Goal: Task Accomplishment & Management: Complete application form

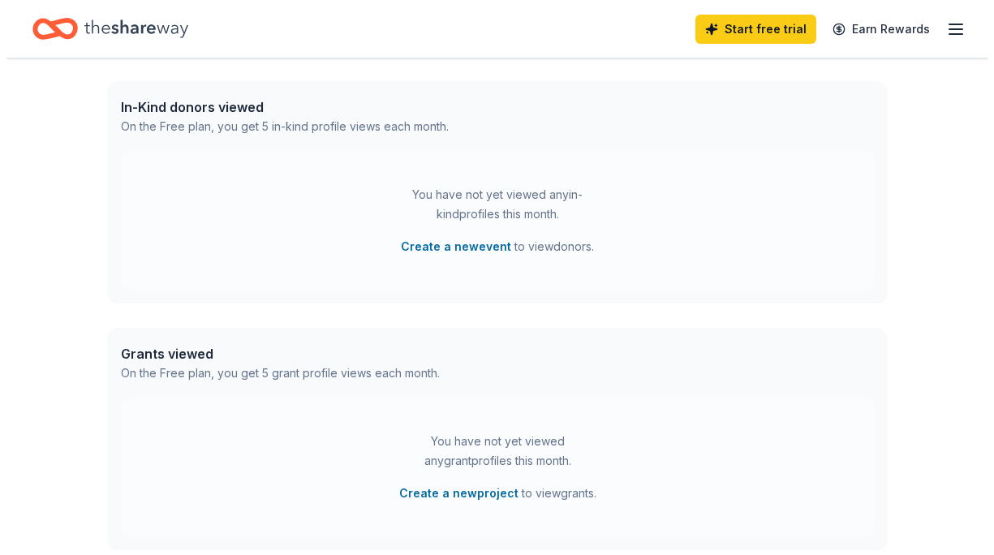
scroll to position [567, 0]
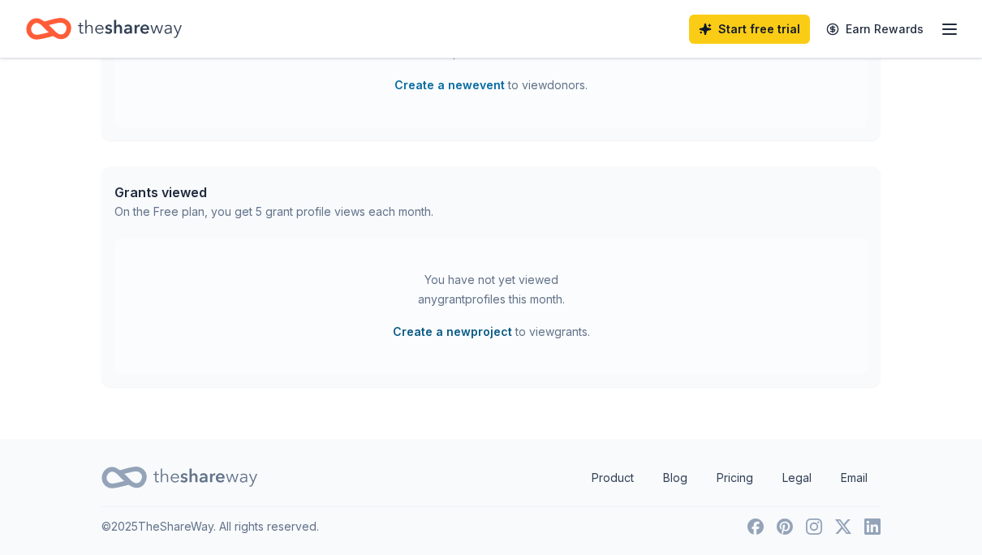
click at [477, 332] on button "Create a new project" at bounding box center [452, 331] width 119 height 19
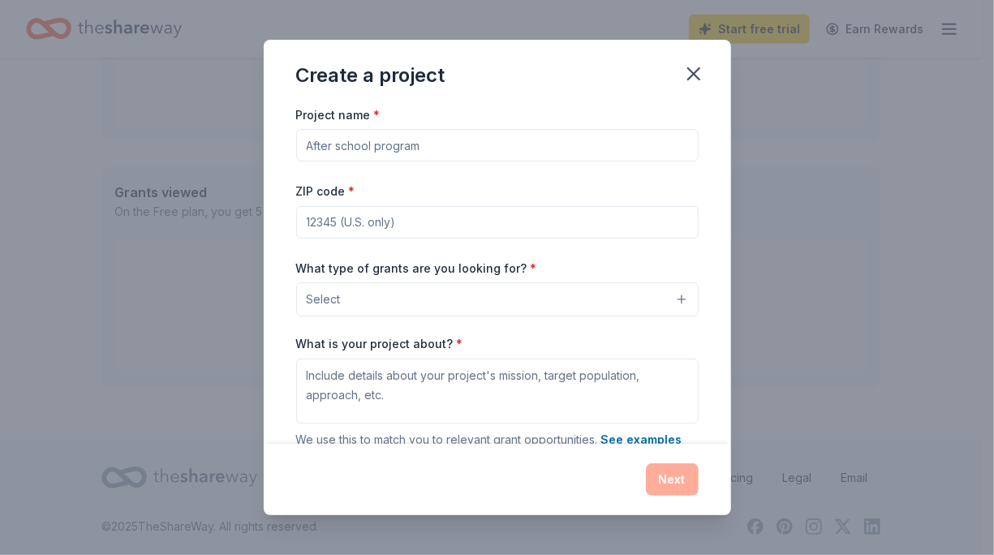
click at [424, 153] on input "Project name *" at bounding box center [497, 145] width 402 height 32
type input "H"
type input "W"
type input "R"
type input "Inclusive Residential Living for HHW Associates"
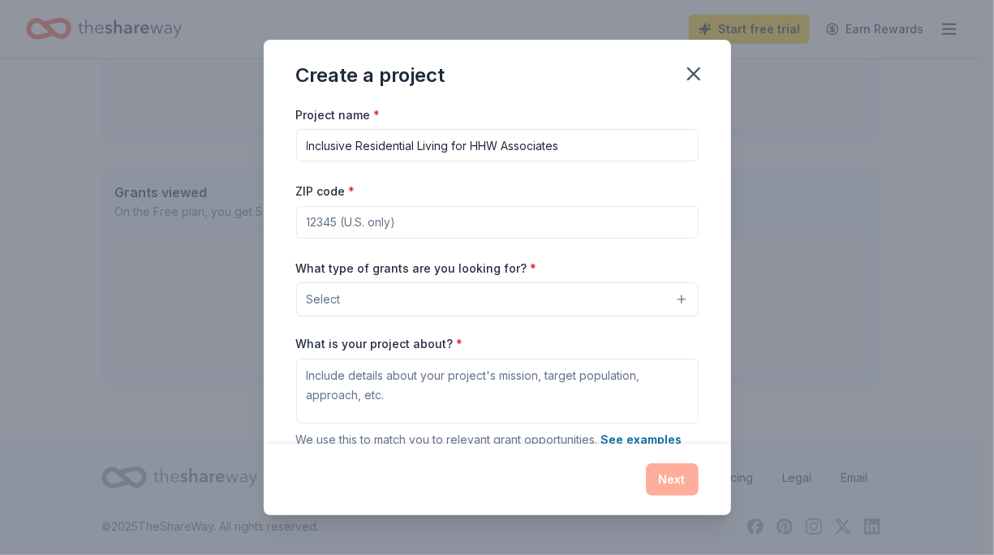
click at [379, 222] on input "ZIP code *" at bounding box center [497, 222] width 402 height 32
type input "0"
type input "66012"
click at [309, 258] on div "What type of grants are you looking for? * Select" at bounding box center [497, 287] width 402 height 59
click at [354, 295] on button "Select" at bounding box center [497, 299] width 402 height 34
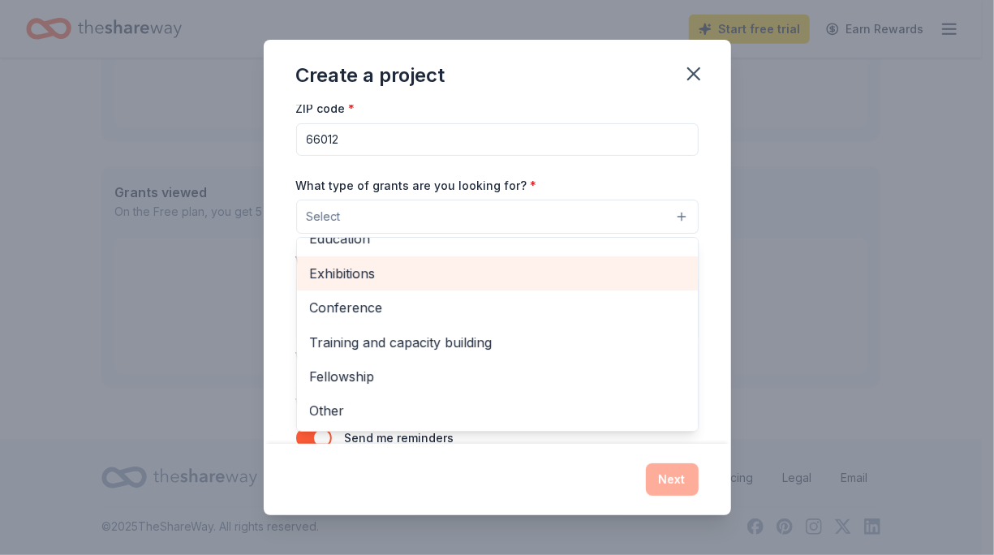
scroll to position [130, 0]
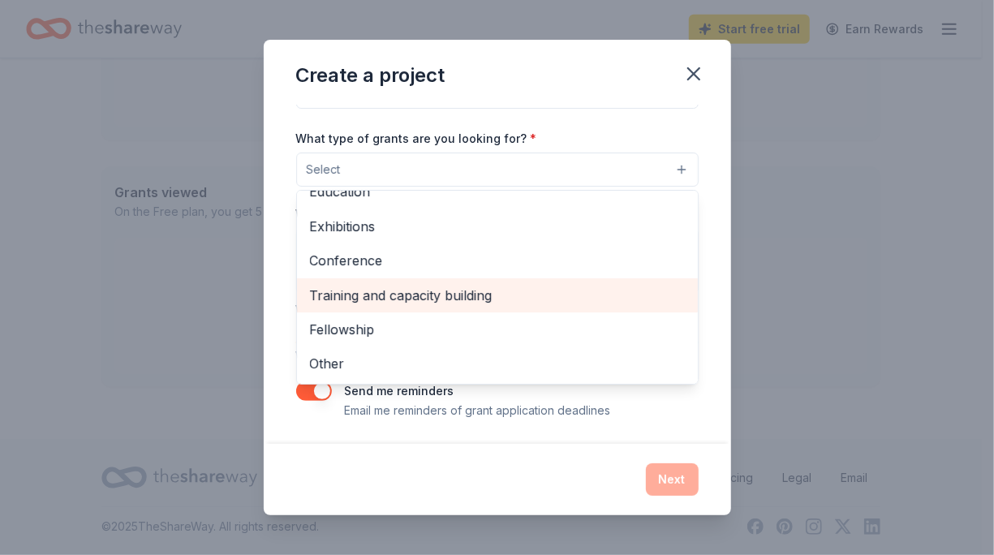
drag, startPoint x: 393, startPoint y: 371, endPoint x: 431, endPoint y: 300, distance: 80.2
click at [431, 300] on div "Projects & programming General operations Capital Scholarship Research Educatio…" at bounding box center [497, 287] width 402 height 195
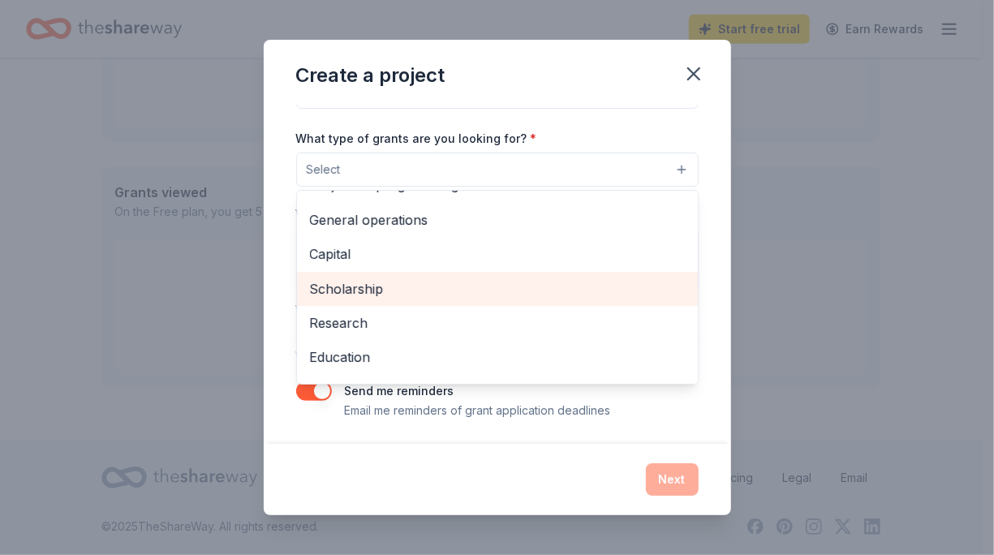
scroll to position [0, 0]
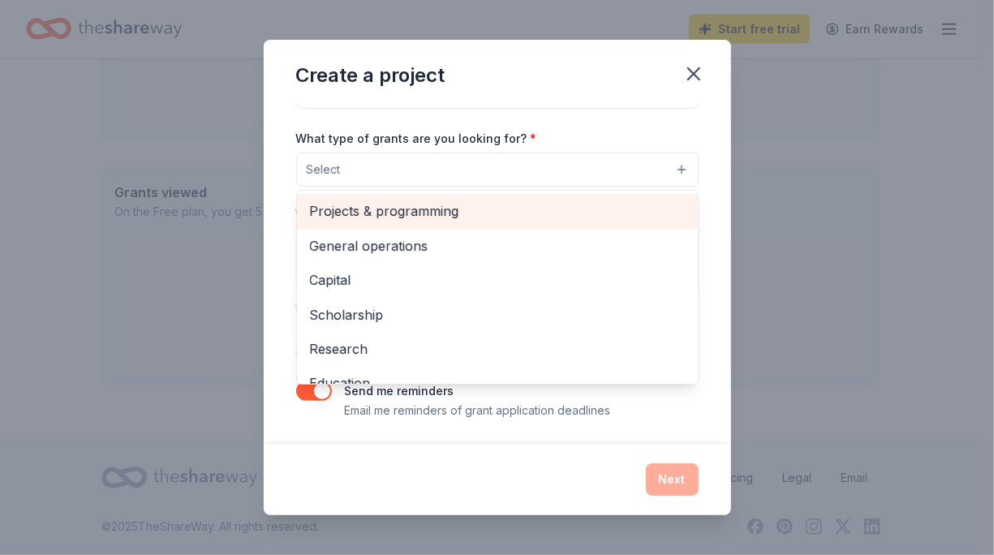
click at [416, 213] on span "Projects & programming" at bounding box center [497, 210] width 375 height 21
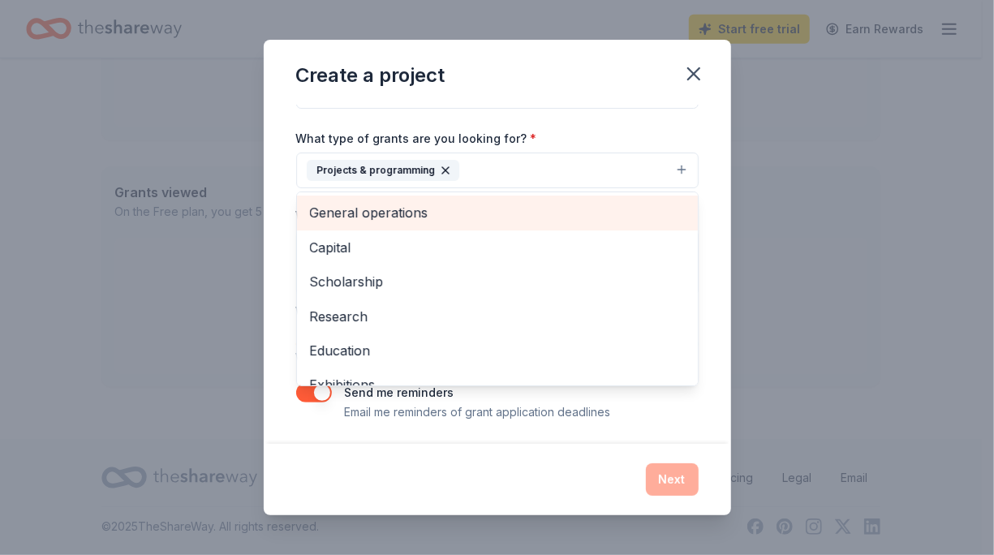
click at [423, 214] on span "General operations" at bounding box center [497, 212] width 375 height 21
click at [423, 214] on span "Capital" at bounding box center [497, 212] width 375 height 21
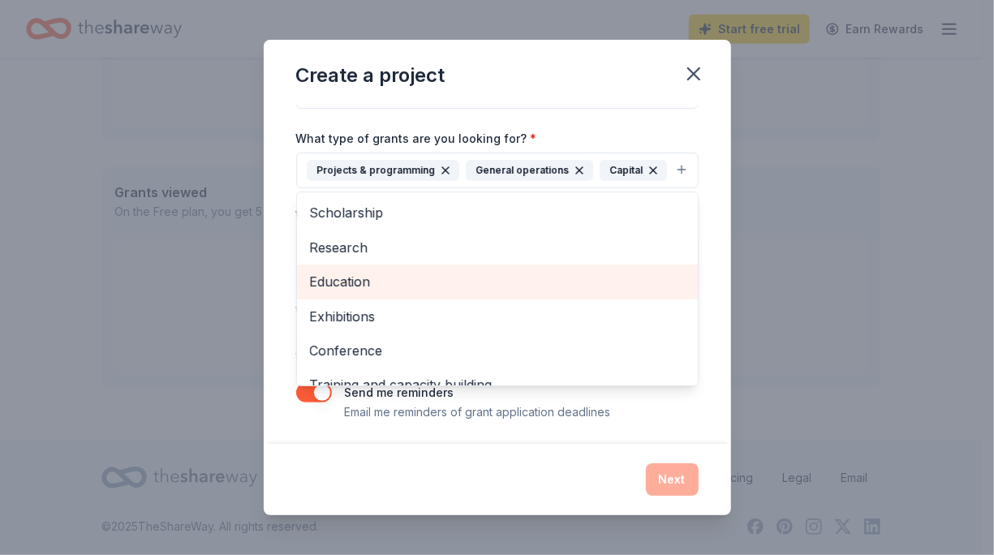
scroll to position [88, 0]
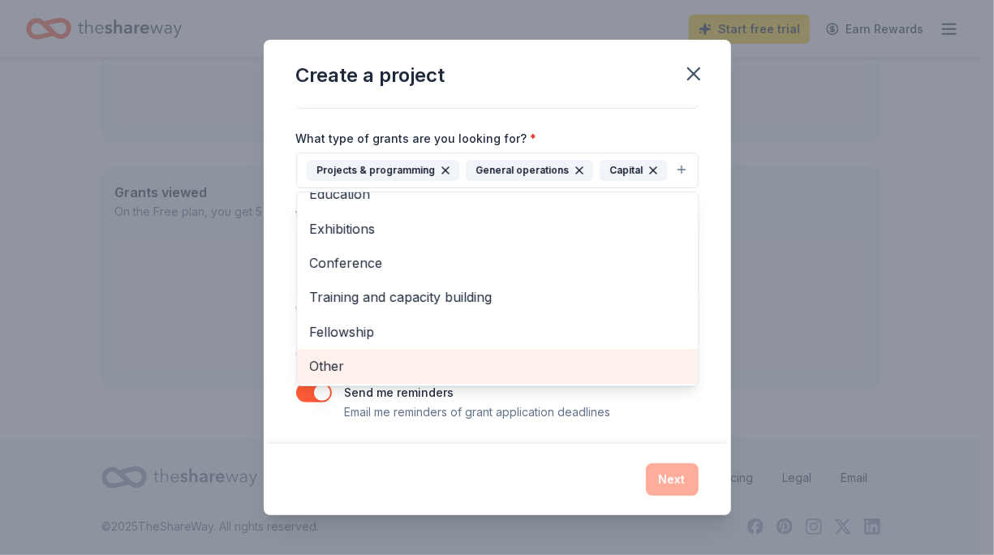
click at [355, 359] on span "Other" at bounding box center [497, 365] width 375 height 21
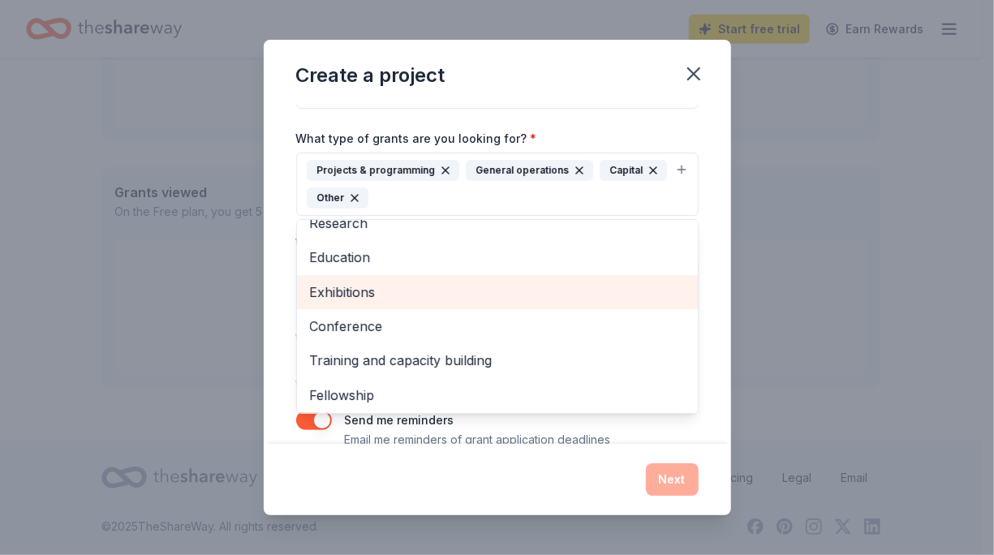
scroll to position [54, 0]
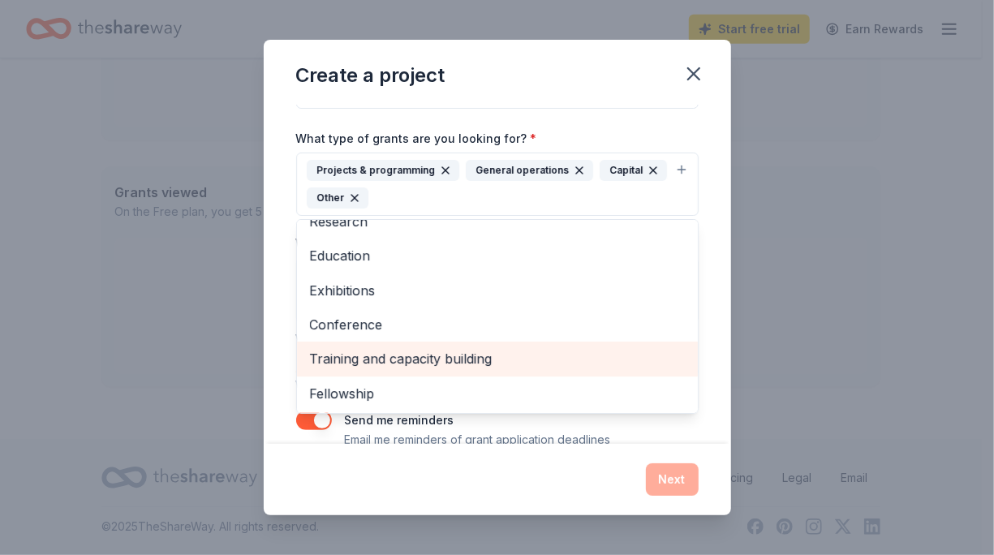
click at [366, 349] on span "Training and capacity building" at bounding box center [497, 358] width 375 height 21
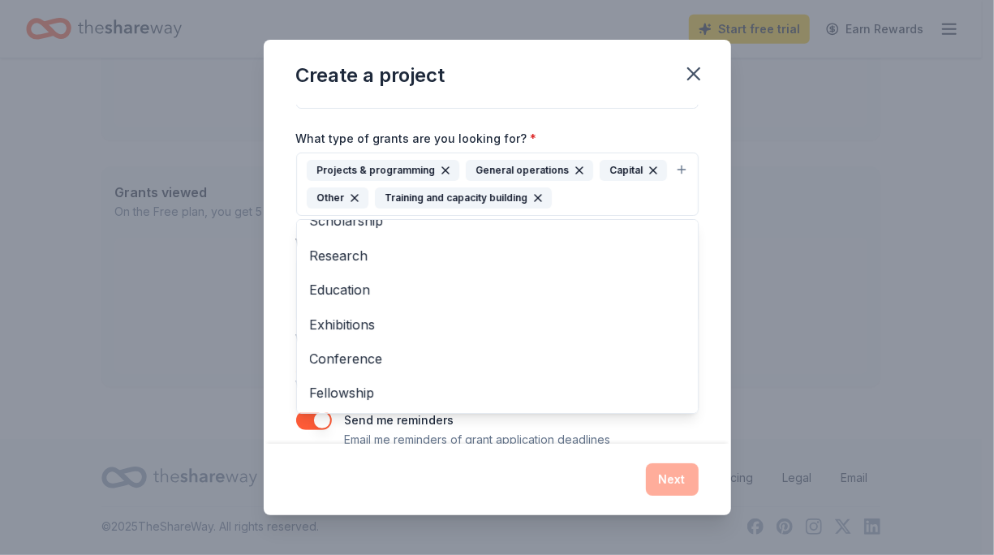
click at [705, 277] on div "Project name * Inclusive Residential Living for HHW Associates ZIP code * 66012…" at bounding box center [497, 275] width 467 height 340
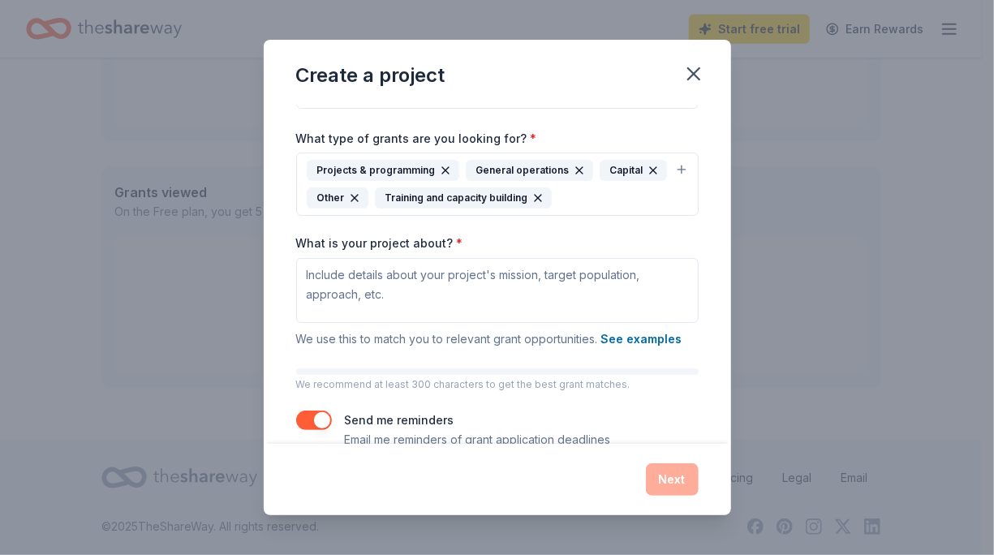
scroll to position [158, 0]
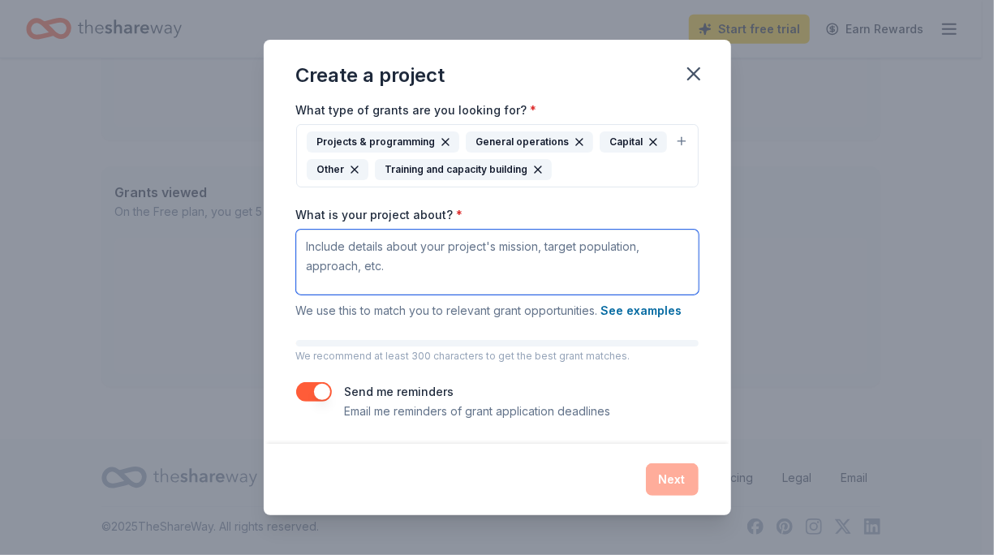
click at [354, 243] on textarea "What is your project about? *" at bounding box center [497, 262] width 402 height 65
paste textarea "Hello from Happy Hearts Working, Inc! You are invited, along with Community Par…"
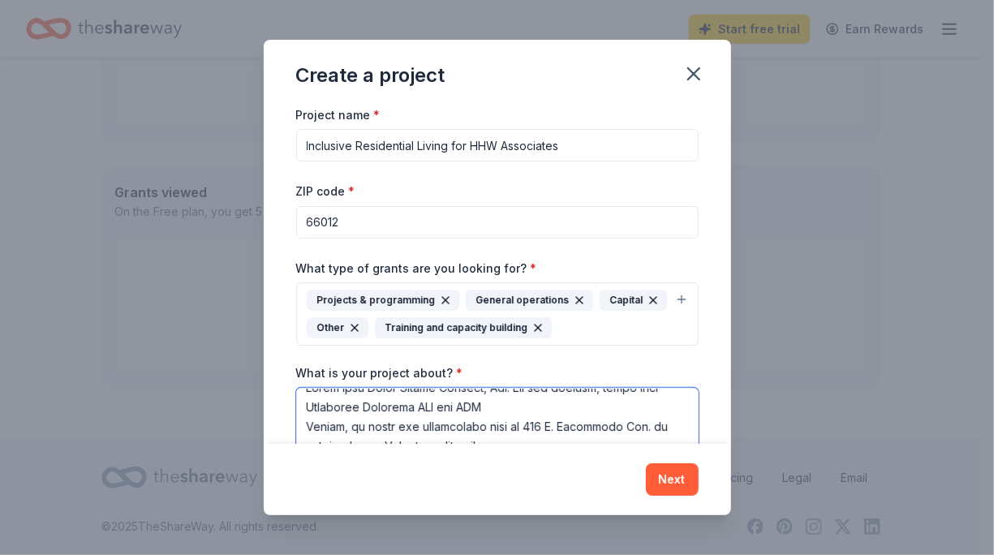
scroll to position [16, 0]
click at [306, 424] on textarea "What is your project about? *" at bounding box center [497, 461] width 402 height 146
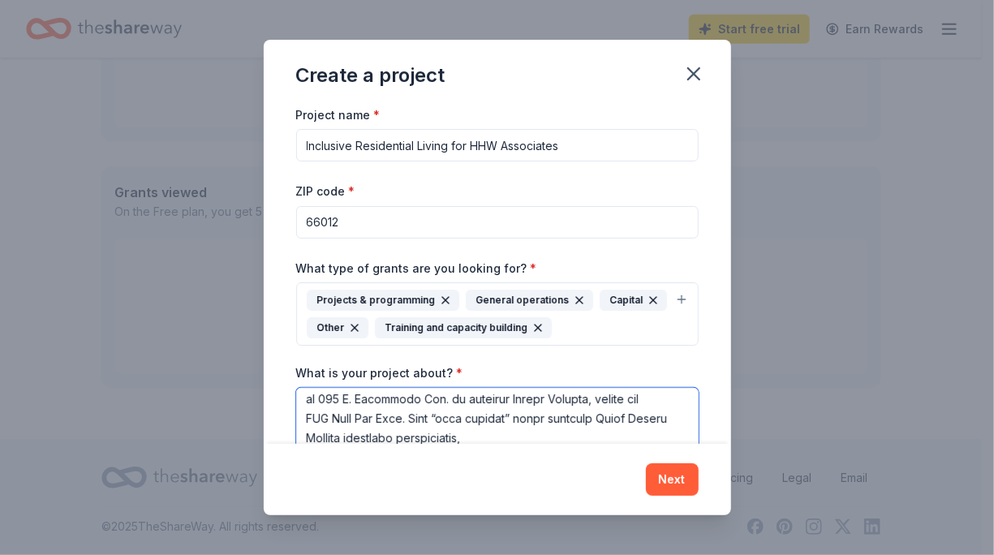
scroll to position [45, 0]
drag, startPoint x: 528, startPoint y: 432, endPoint x: 353, endPoint y: 414, distance: 176.2
click at [353, 414] on textarea "What is your project about? *" at bounding box center [497, 461] width 402 height 146
click at [309, 435] on textarea "What is your project about? *" at bounding box center [497, 461] width 402 height 146
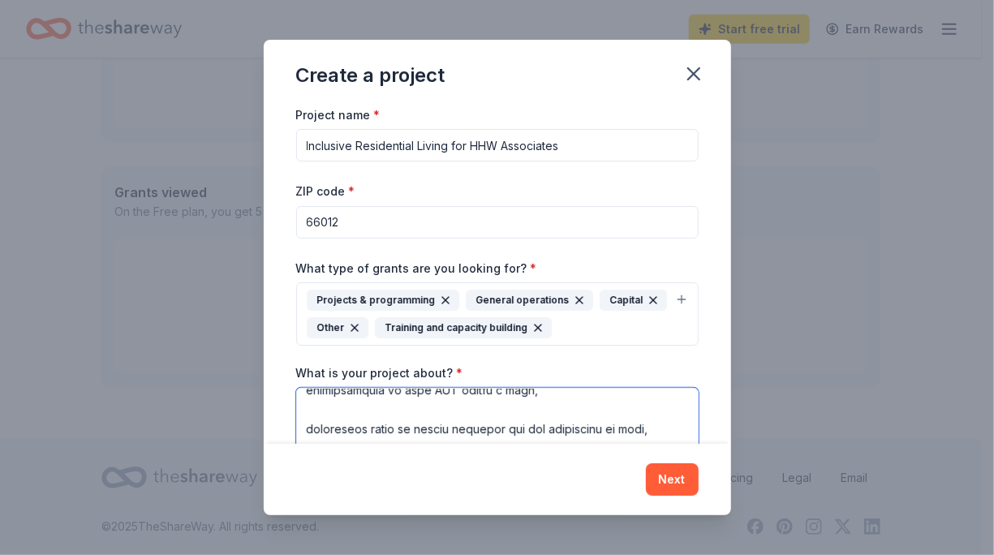
scroll to position [154, 0]
click at [307, 424] on textarea "What is your project about? *" at bounding box center [497, 461] width 402 height 146
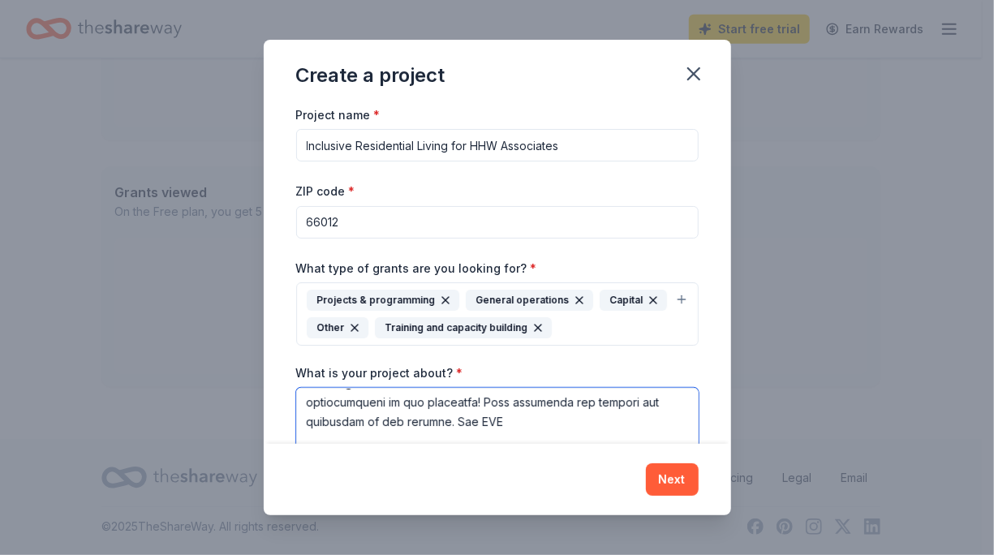
scroll to position [181, 0]
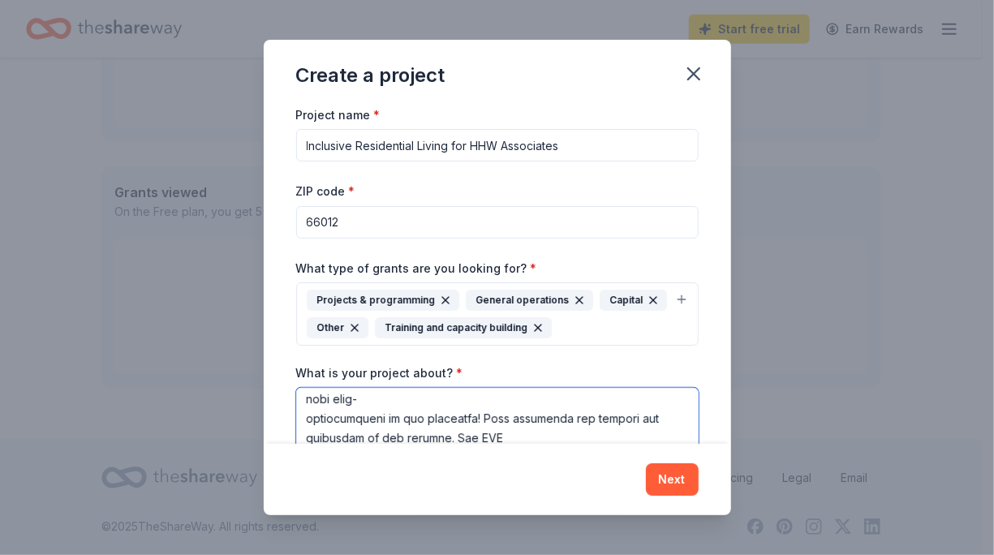
click at [304, 412] on textarea "What is your project about? *" at bounding box center [497, 461] width 402 height 146
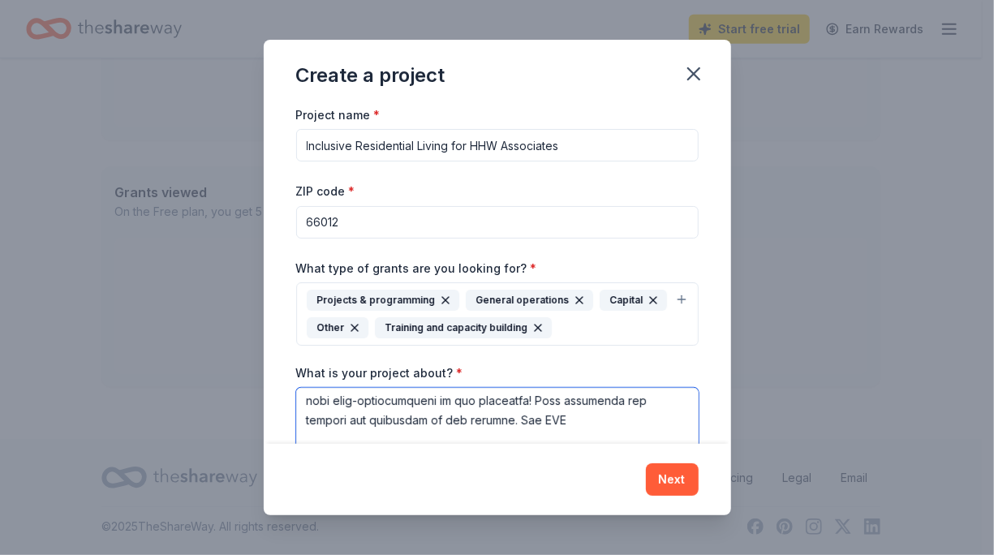
scroll to position [201, 0]
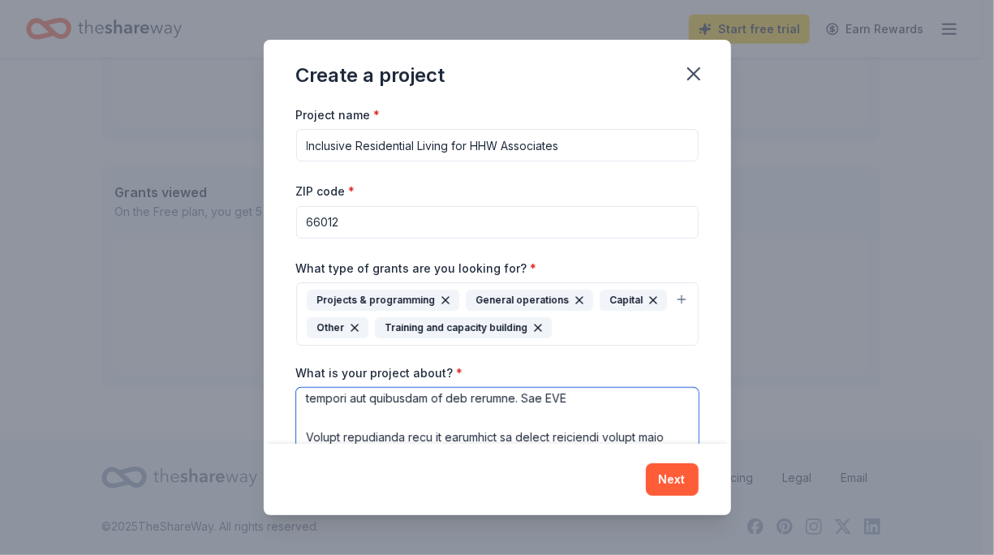
click at [305, 430] on textarea "What is your project about? *" at bounding box center [497, 461] width 402 height 146
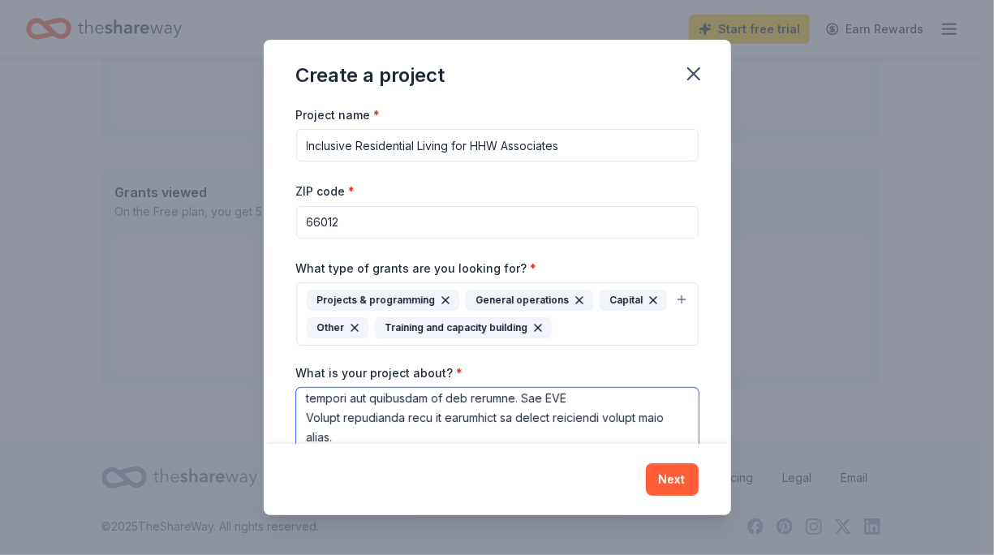
drag, startPoint x: 436, startPoint y: 414, endPoint x: 403, endPoint y: 411, distance: 32.6
click at [403, 411] on textarea "What is your project about? *" at bounding box center [497, 461] width 402 height 146
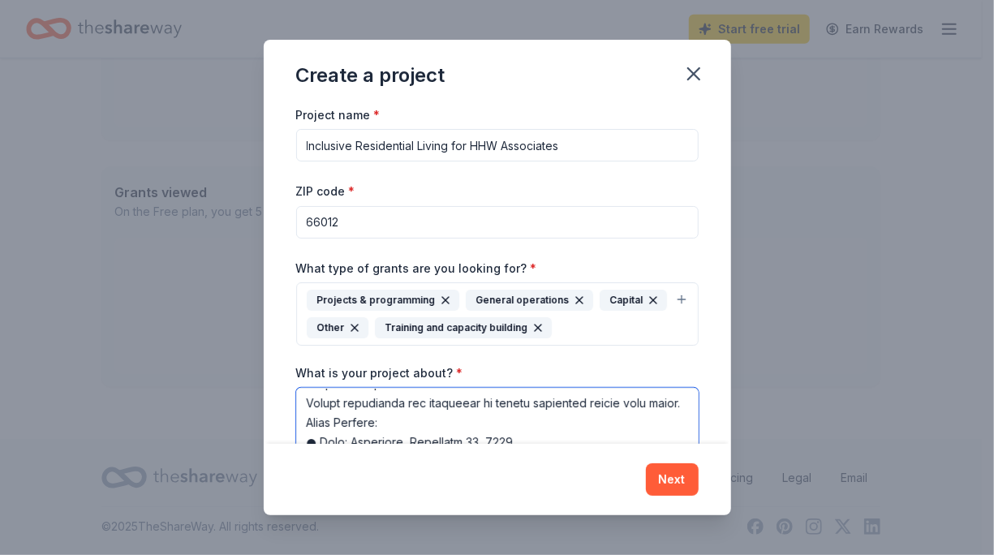
scroll to position [204, 0]
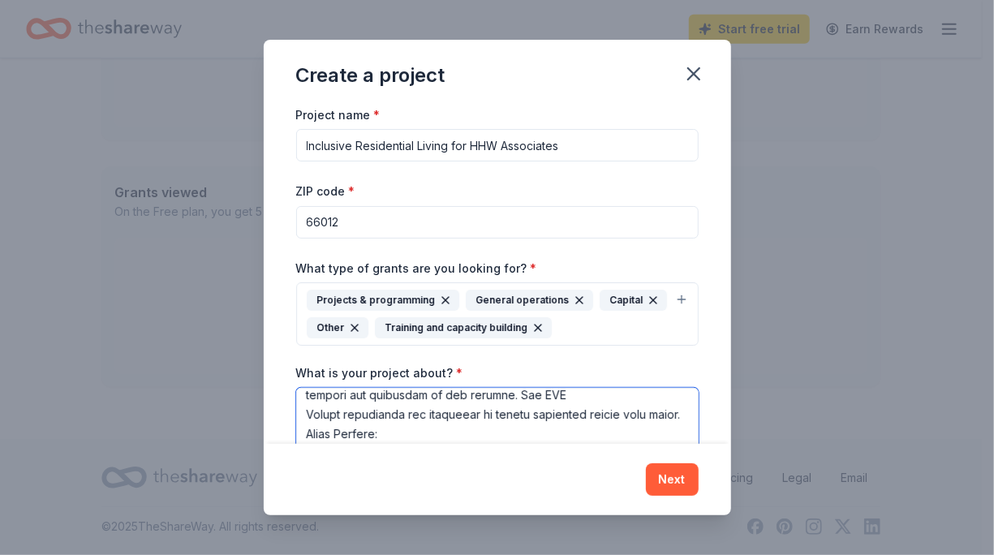
drag, startPoint x: 402, startPoint y: 414, endPoint x: 583, endPoint y: 415, distance: 180.9
click at [583, 415] on textarea "What is your project about? *" at bounding box center [497, 461] width 402 height 146
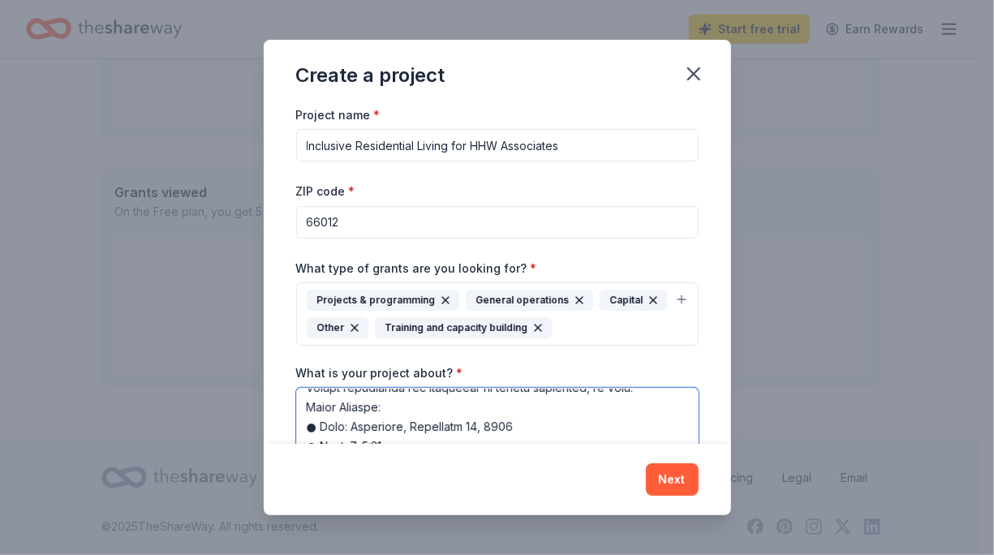
scroll to position [201, 0]
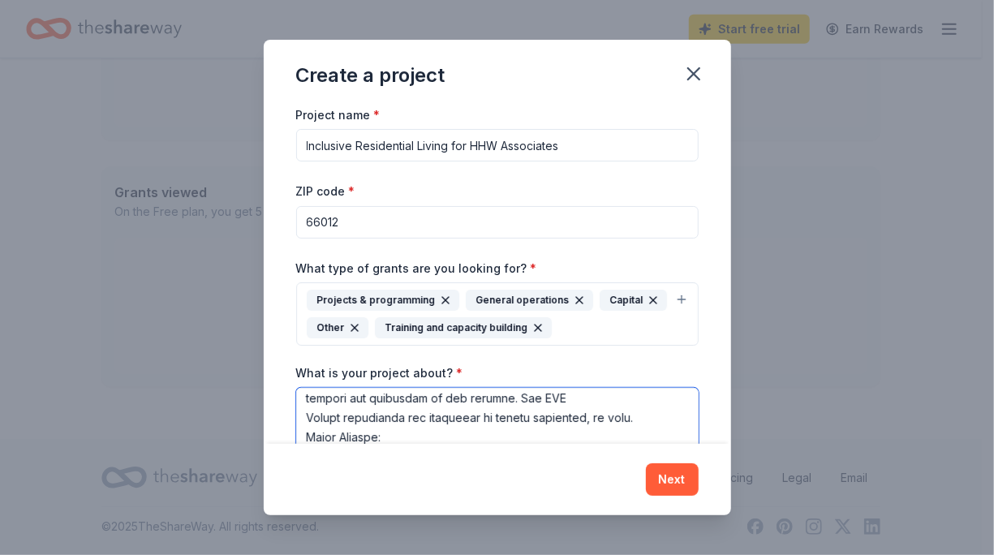
click at [301, 428] on textarea "What is your project about? *" at bounding box center [497, 461] width 402 height 146
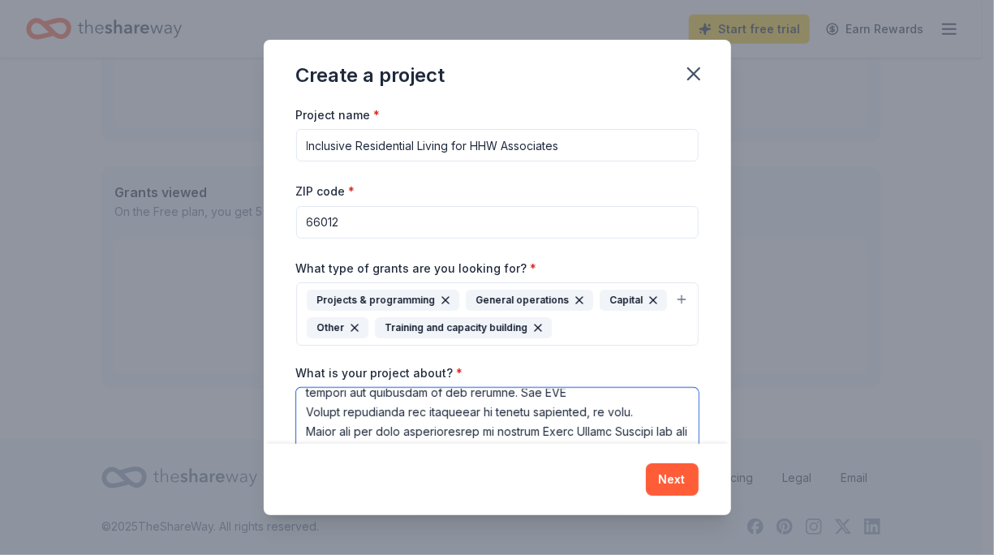
scroll to position [248, 0]
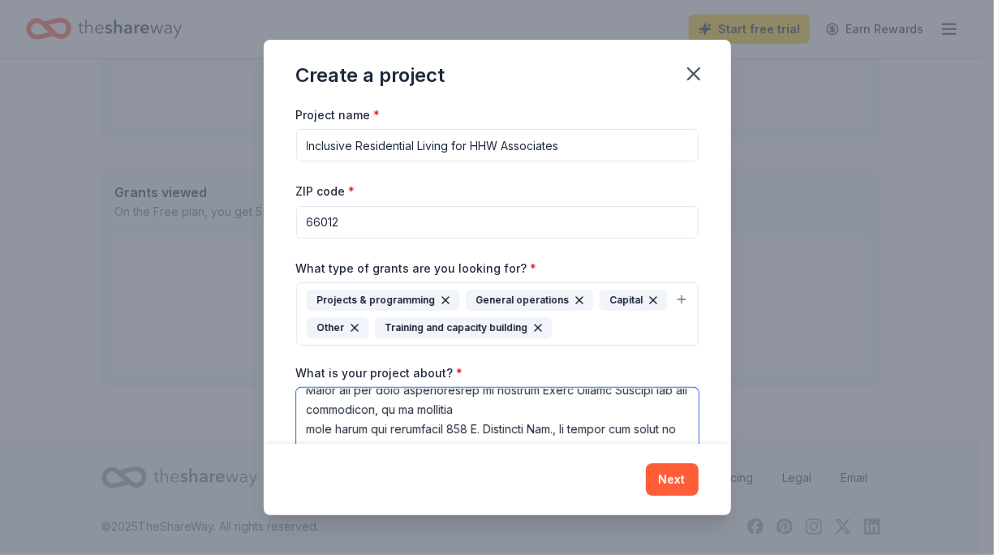
click at [307, 423] on textarea "What is your project about? *" at bounding box center [497, 461] width 402 height 146
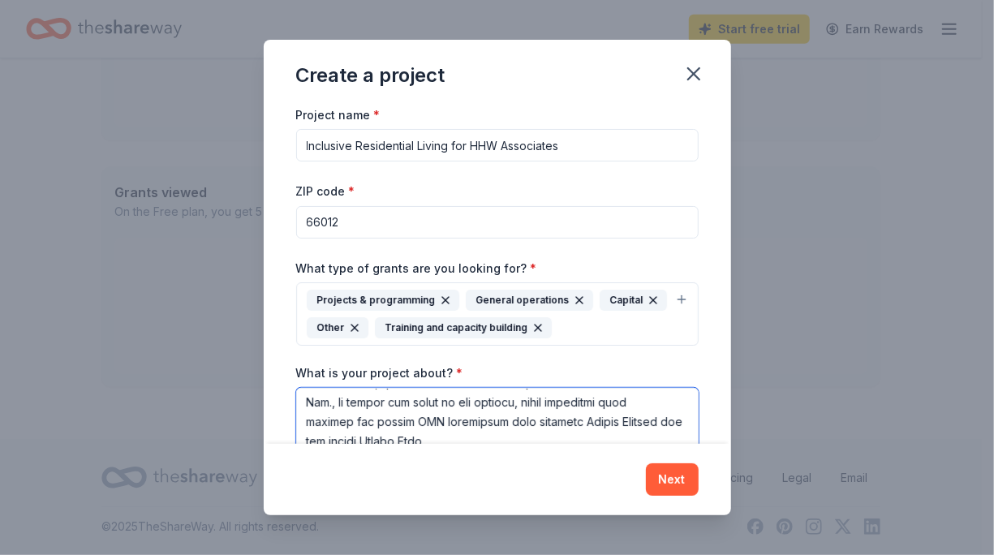
scroll to position [276, 0]
click at [306, 433] on textarea "What is your project about? *" at bounding box center [497, 461] width 402 height 146
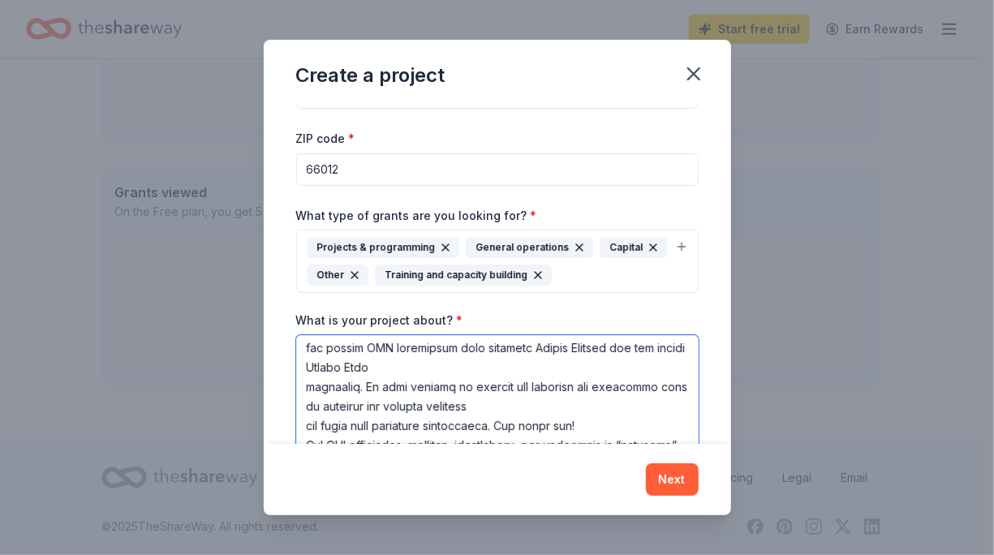
scroll to position [54, 0]
click at [307, 417] on textarea "What is your project about? *" at bounding box center [497, 407] width 402 height 146
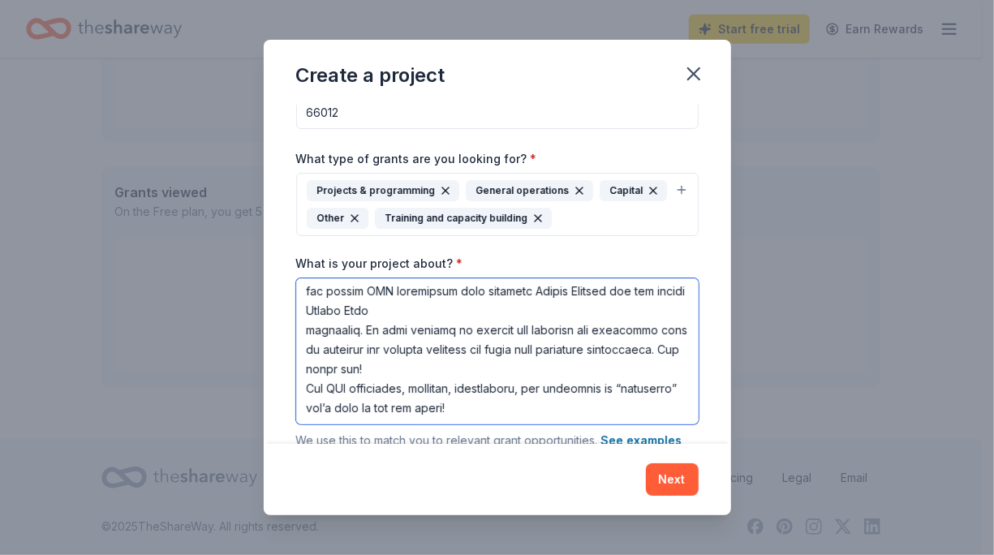
scroll to position [110, 0]
drag, startPoint x: 509, startPoint y: 406, endPoint x: 434, endPoint y: 409, distance: 74.7
click at [434, 409] on textarea "What is your project about? *" at bounding box center [497, 350] width 402 height 146
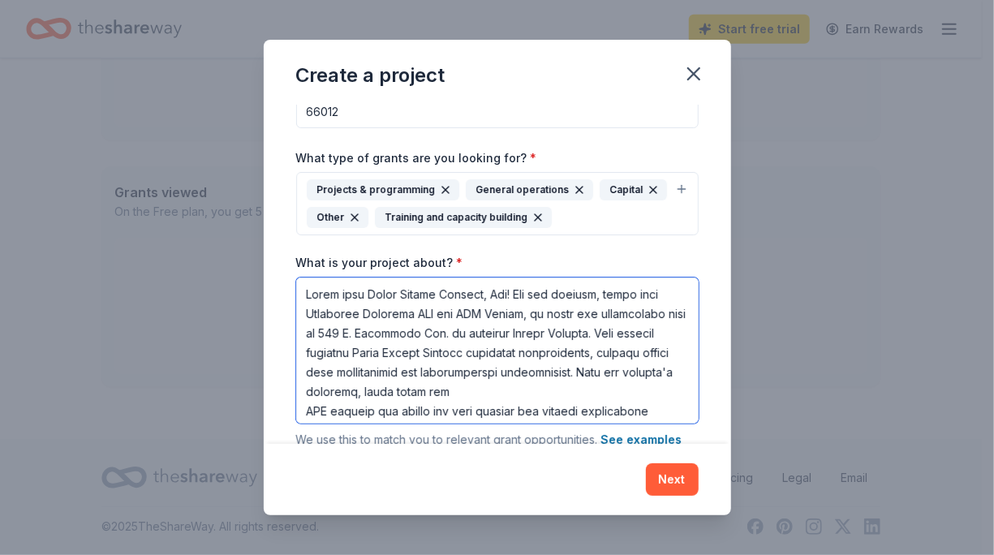
click at [346, 350] on textarea "What is your project about? *" at bounding box center [497, 350] width 402 height 146
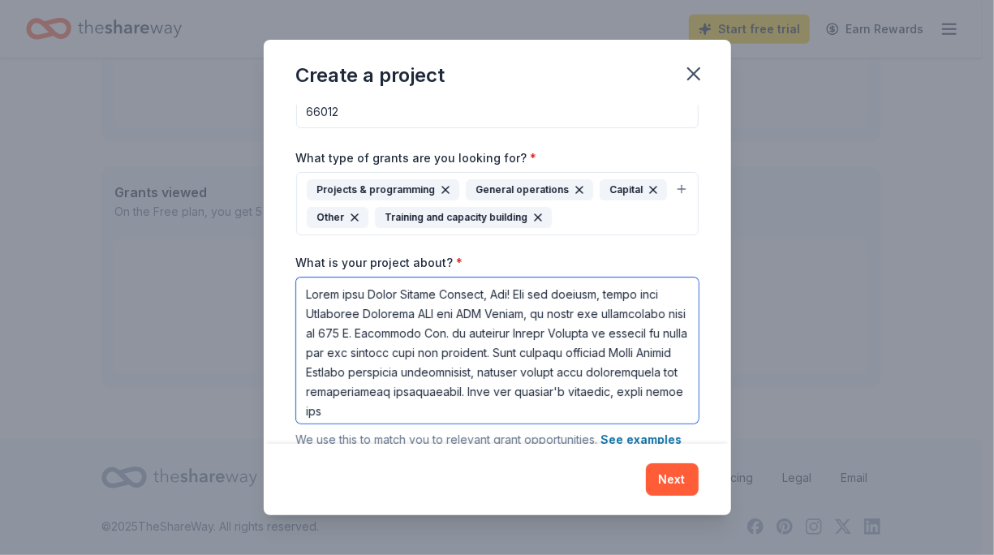
click at [324, 367] on textarea "What is your project about? *" at bounding box center [497, 350] width 402 height 146
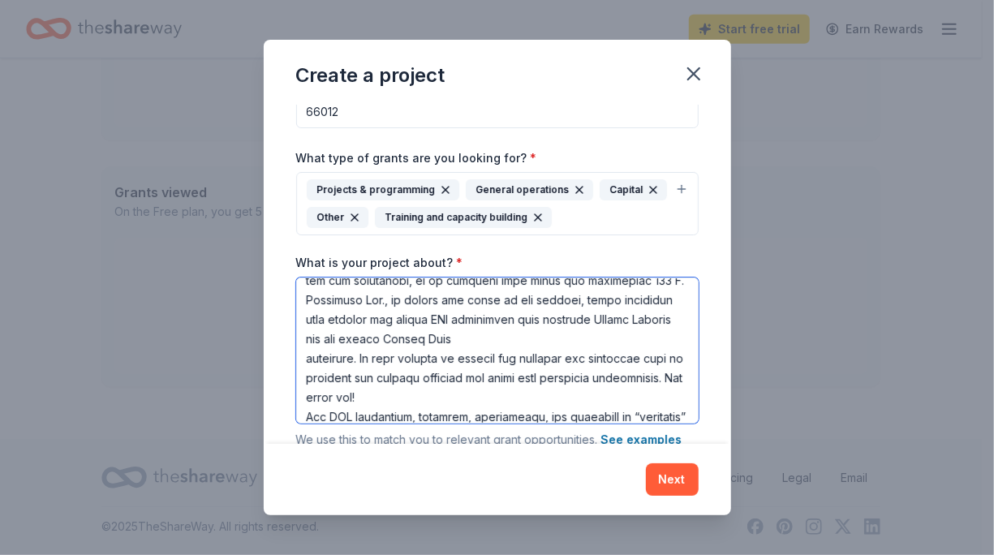
scroll to position [316, 0]
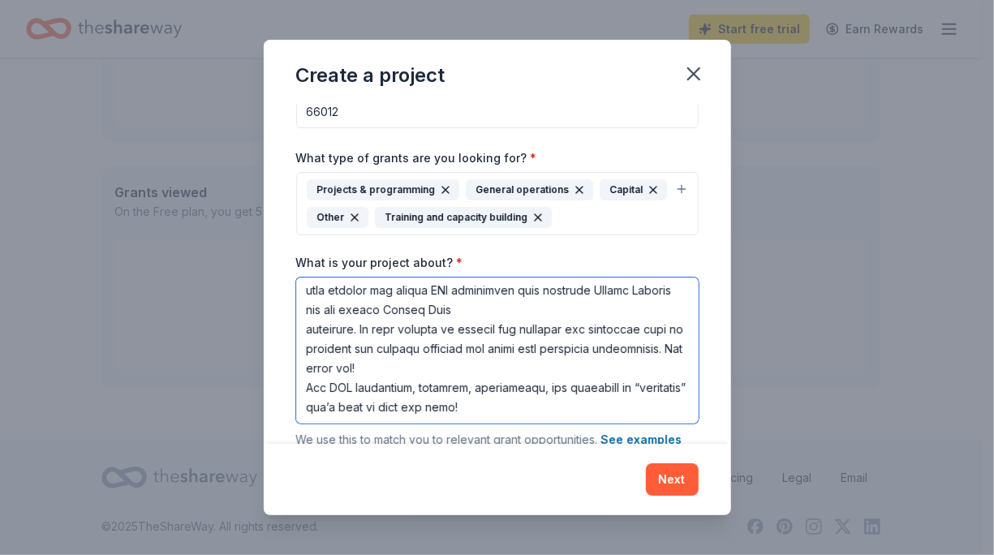
drag, startPoint x: 536, startPoint y: 363, endPoint x: 434, endPoint y: 359, distance: 102.3
click at [434, 359] on textarea "What is your project about? *" at bounding box center [497, 350] width 402 height 146
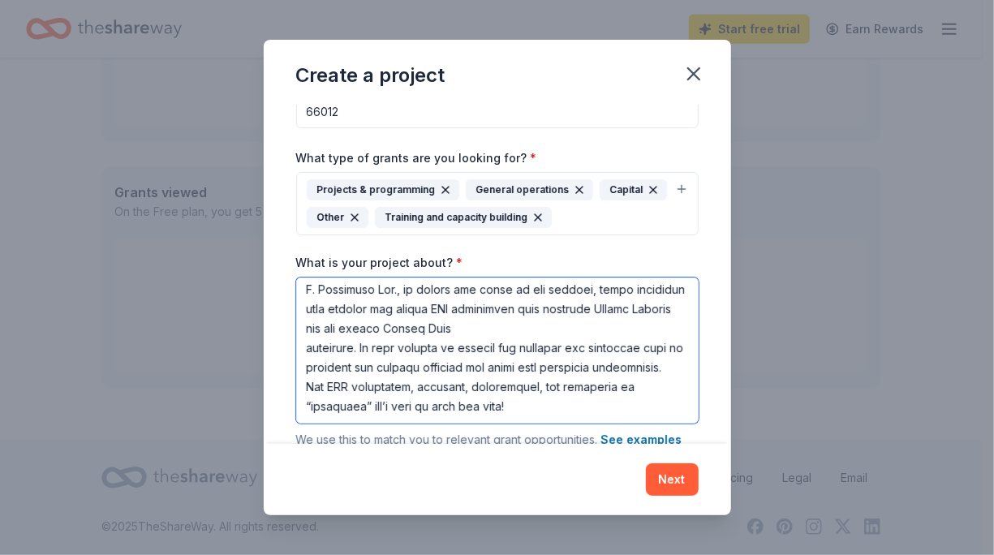
scroll to position [239, 0]
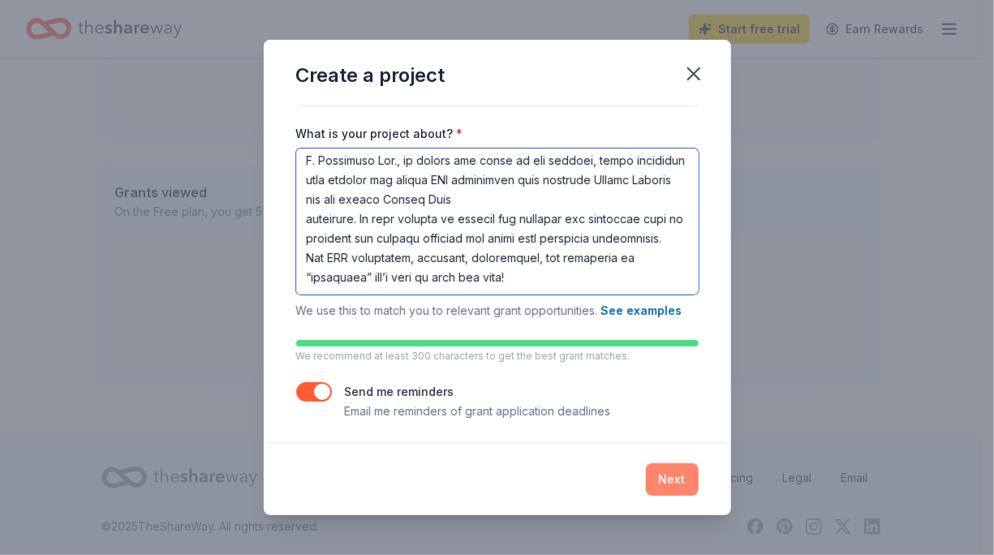
type textarea "Hello from Happy Hearts Working, Inc! You are invited, along with Community Par…"
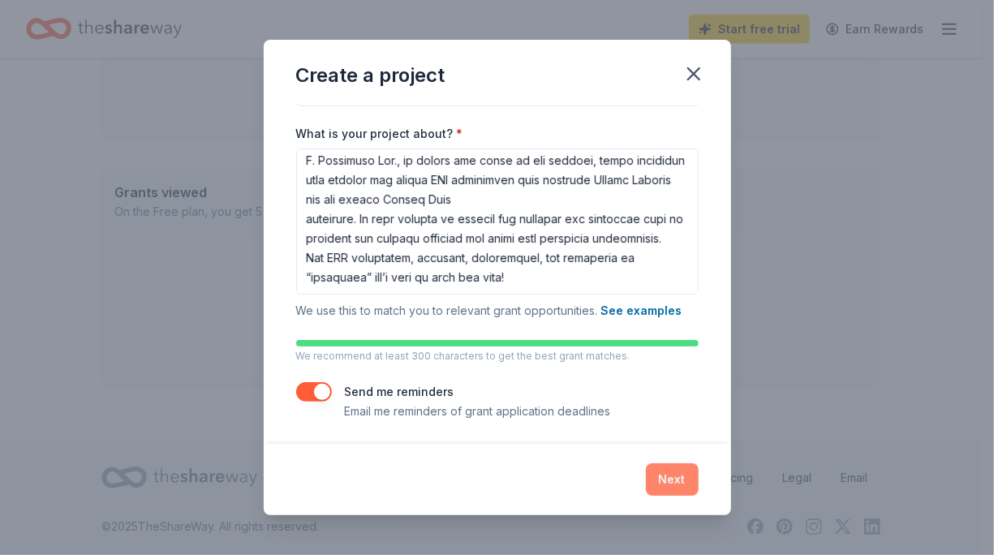
click at [676, 488] on button "Next" at bounding box center [672, 479] width 53 height 32
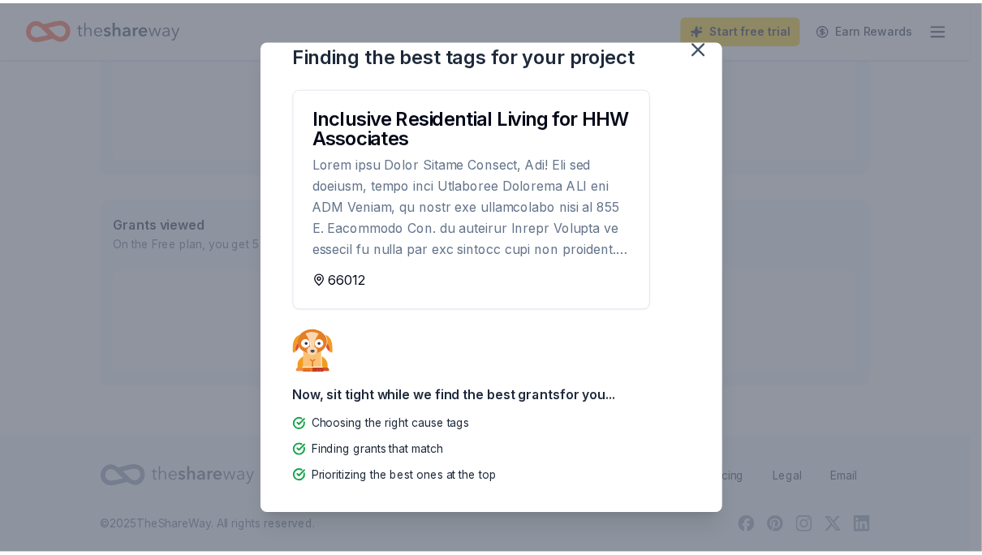
scroll to position [0, 0]
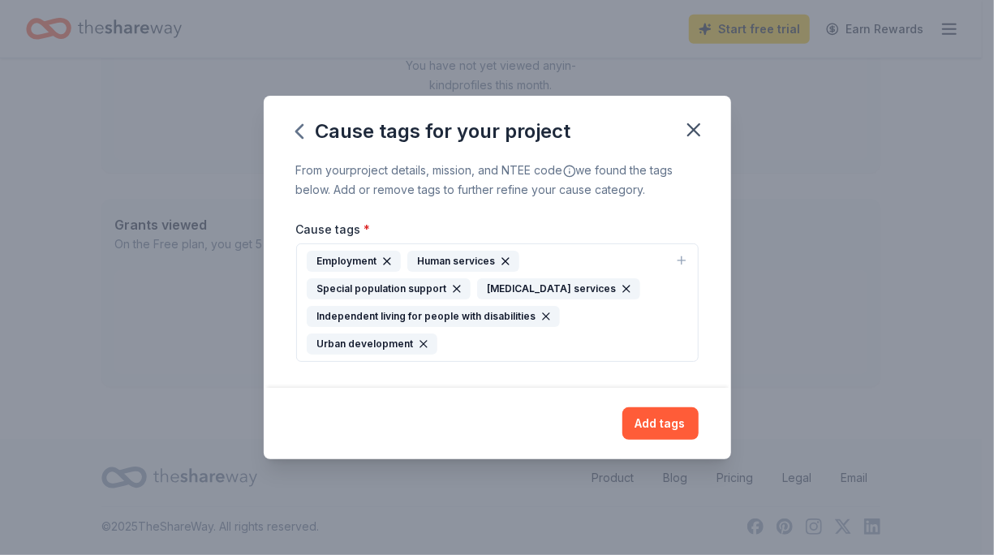
click at [385, 261] on icon "button" at bounding box center [387, 261] width 6 height 6
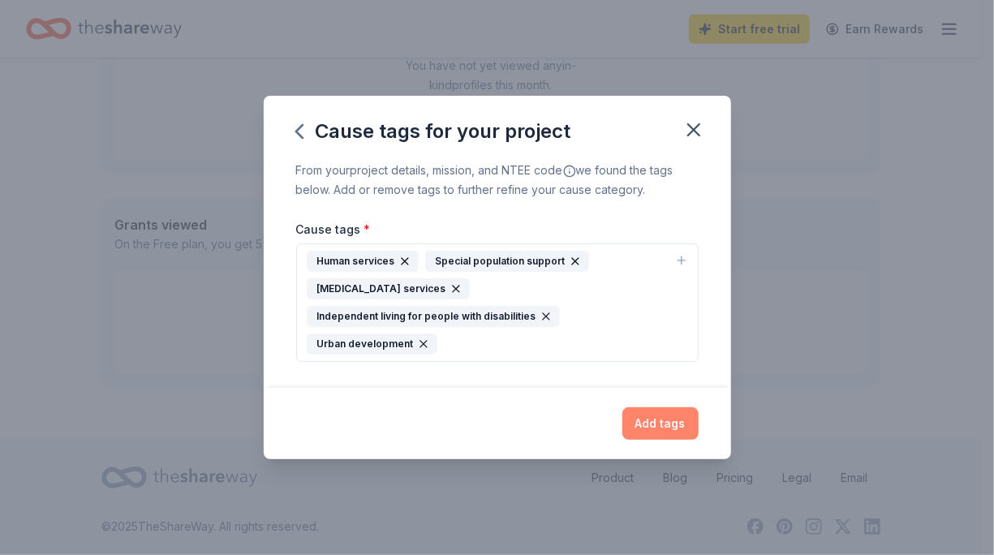
click at [651, 419] on button "Add tags" at bounding box center [660, 423] width 76 height 32
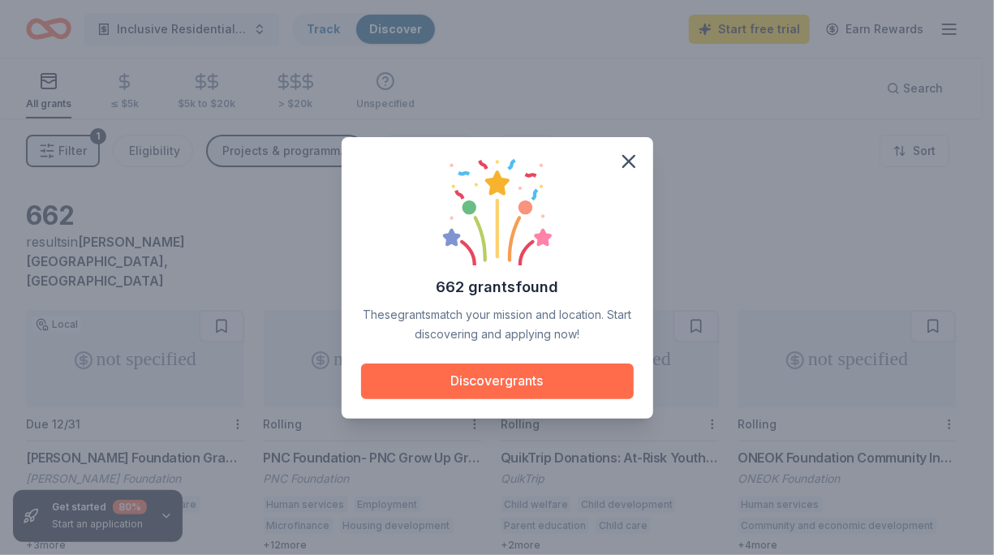
click at [558, 385] on button "Discover grants" at bounding box center [497, 381] width 273 height 36
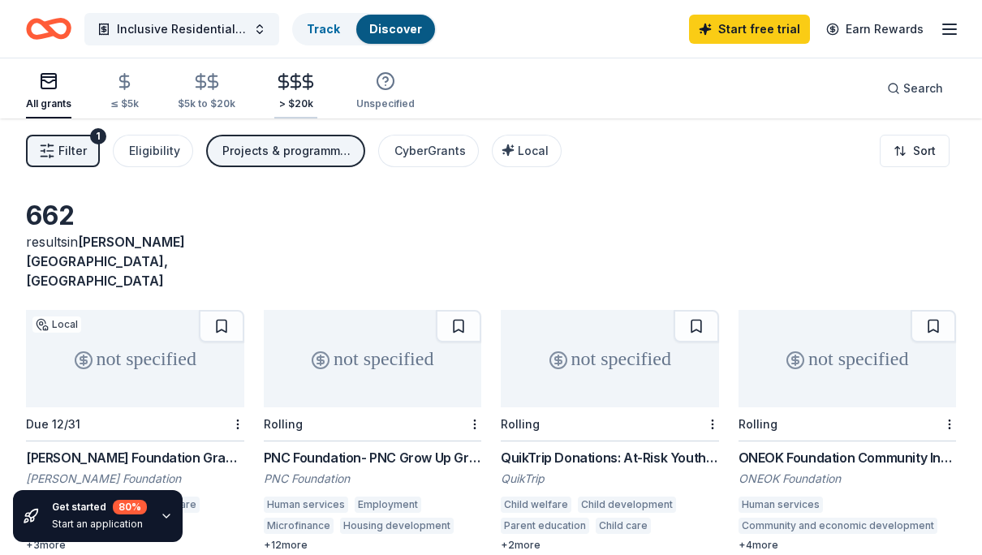
click at [299, 88] on icon "button" at bounding box center [308, 81] width 19 height 19
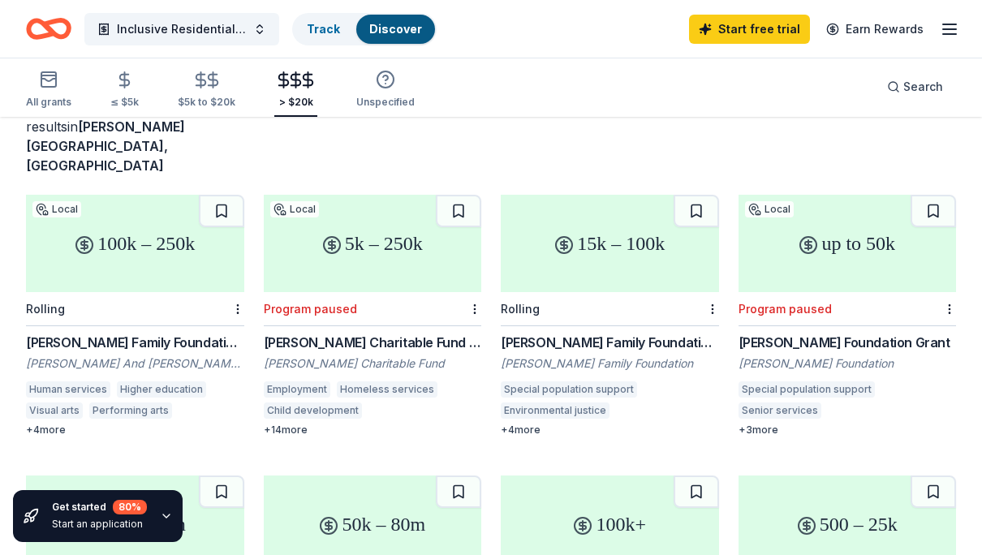
scroll to position [116, 0]
click at [201, 224] on div "100k – 250k" at bounding box center [135, 242] width 218 height 97
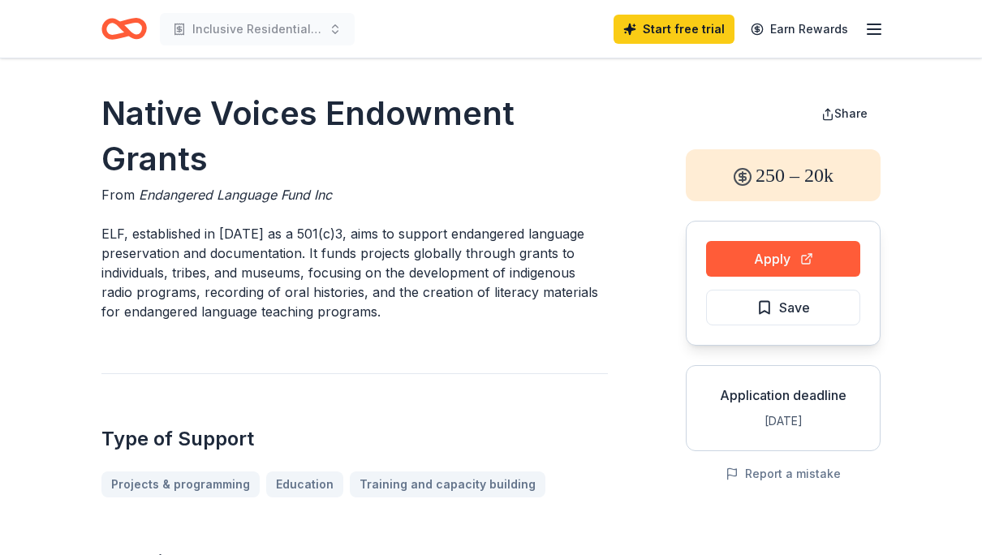
click at [108, 27] on icon "Home" at bounding box center [123, 29] width 45 height 38
